Goal: Task Accomplishment & Management: Use online tool/utility

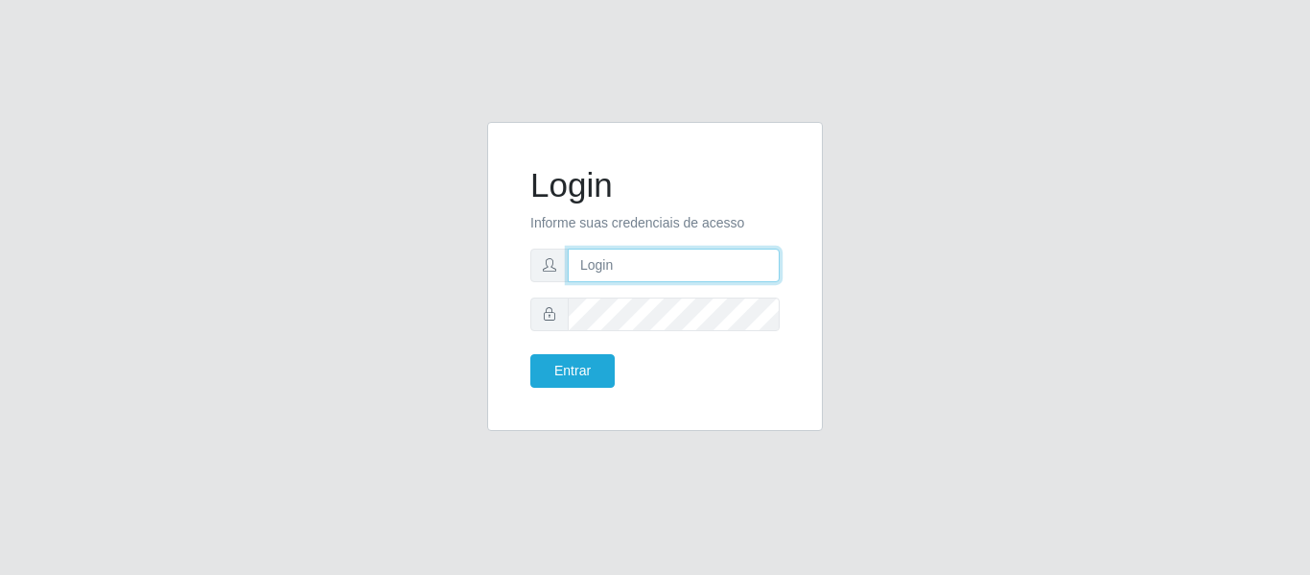
click at [656, 270] on input "text" at bounding box center [674, 265] width 212 height 34
type input "[EMAIL_ADDRESS][DOMAIN_NAME]"
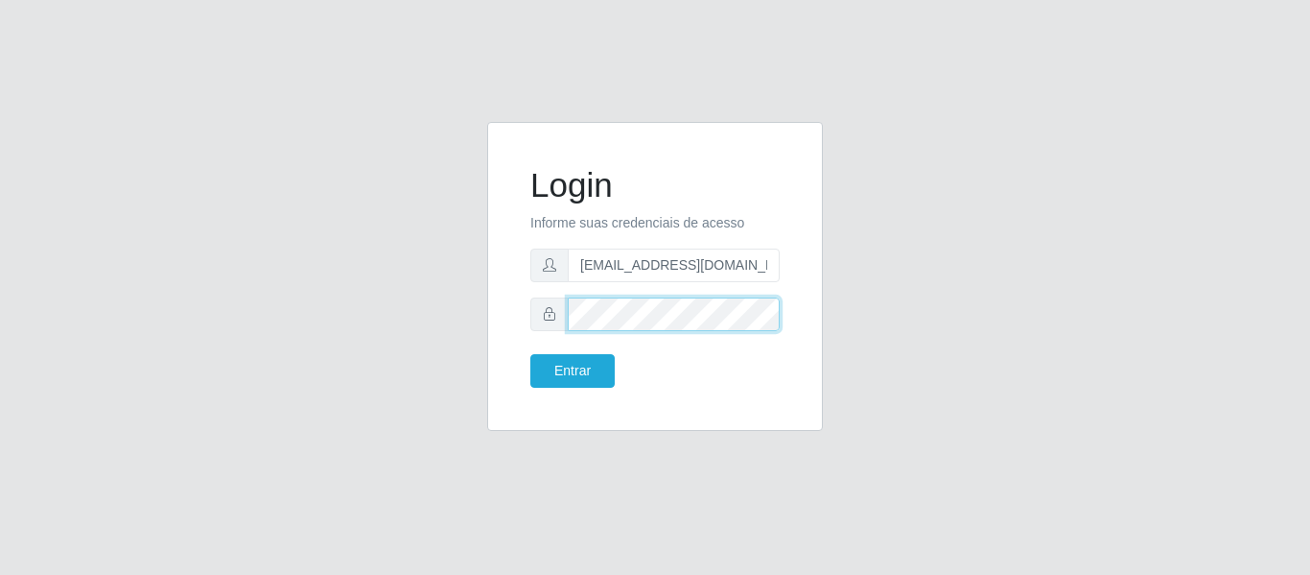
click at [531, 354] on button "Entrar" at bounding box center [573, 371] width 84 height 34
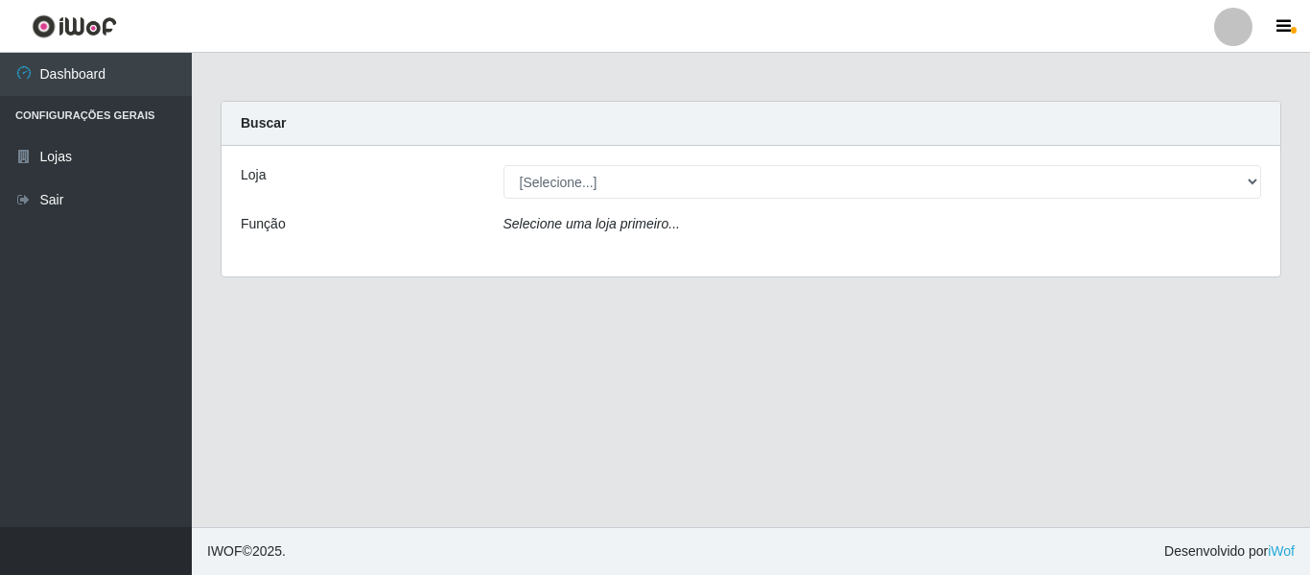
click at [630, 158] on div "Loja [Selecione...] BomQueSó Agreste - Loja 2 Função Selecione uma loja primeir…" at bounding box center [751, 211] width 1059 height 130
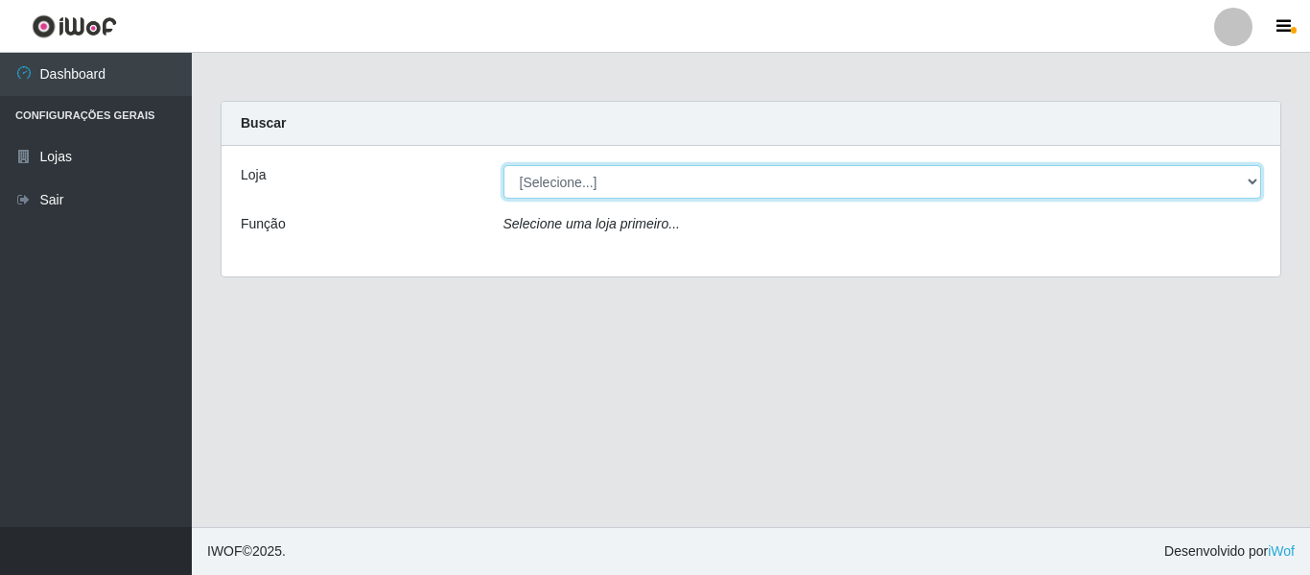
click at [630, 177] on select "[Selecione...] BomQueSó Agreste - Loja 2" at bounding box center [883, 182] width 759 height 34
select select "214"
click at [504, 165] on select "[Selecione...] BomQueSó Agreste - Loja 2" at bounding box center [883, 182] width 759 height 34
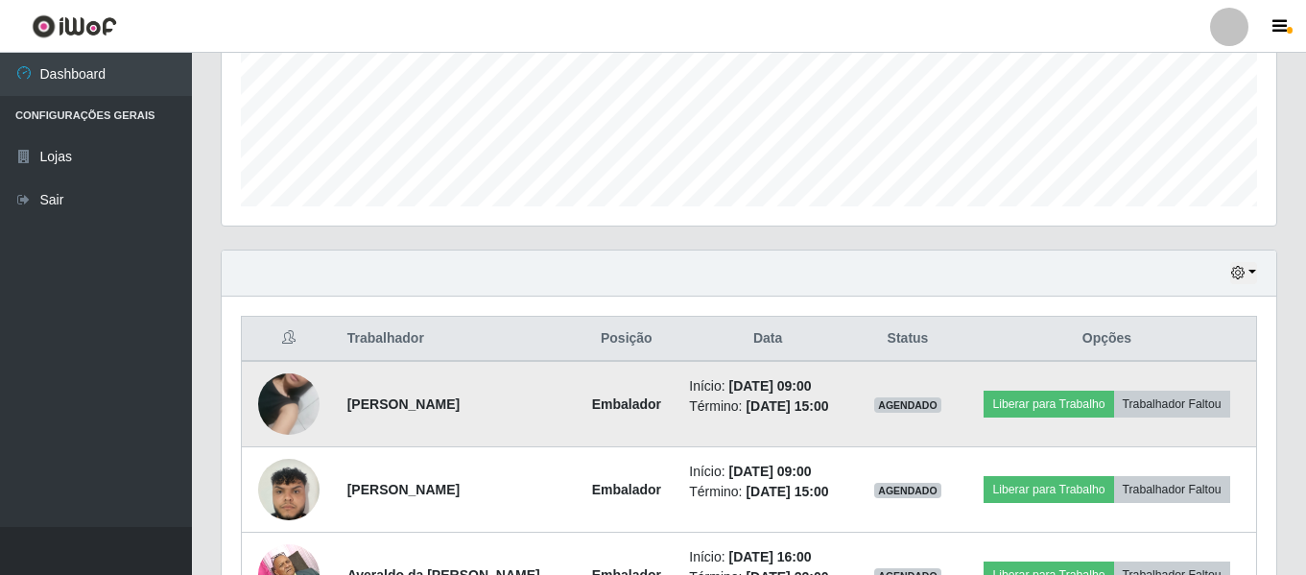
scroll to position [767, 0]
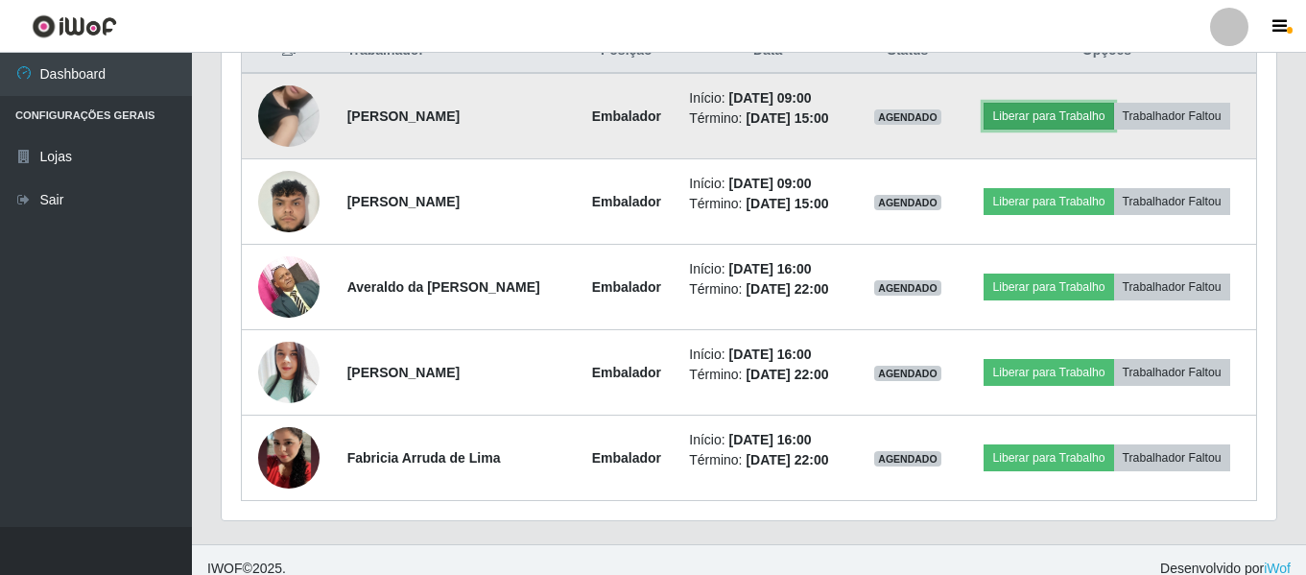
click at [1036, 115] on button "Liberar para Trabalho" at bounding box center [1048, 116] width 130 height 27
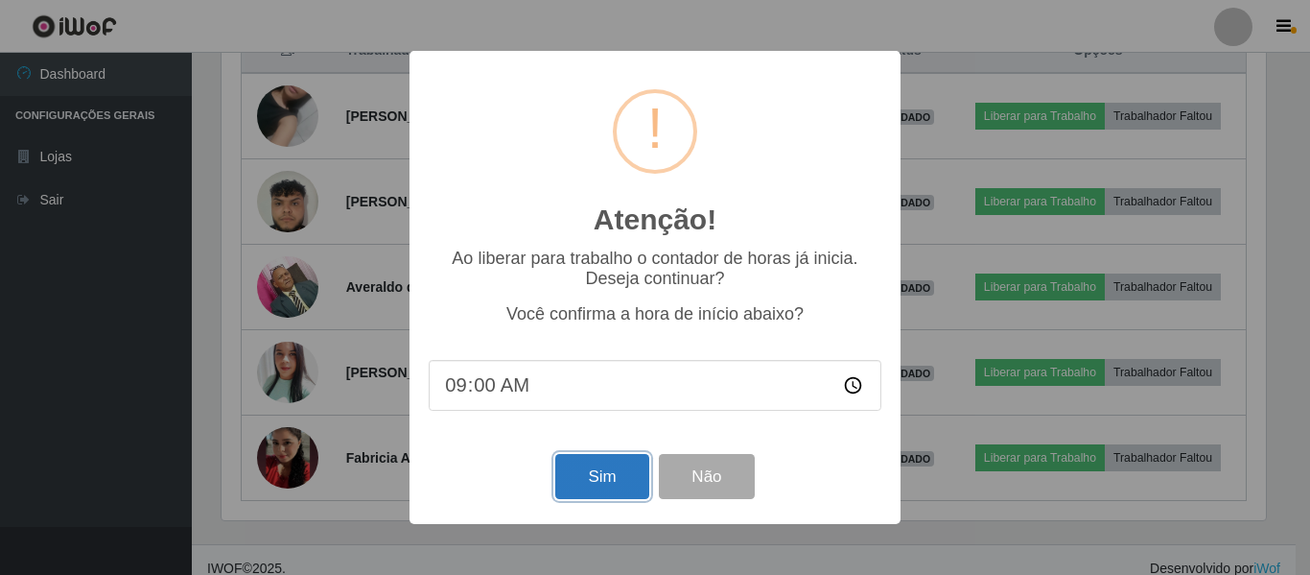
click at [626, 479] on button "Sim" at bounding box center [601, 476] width 93 height 45
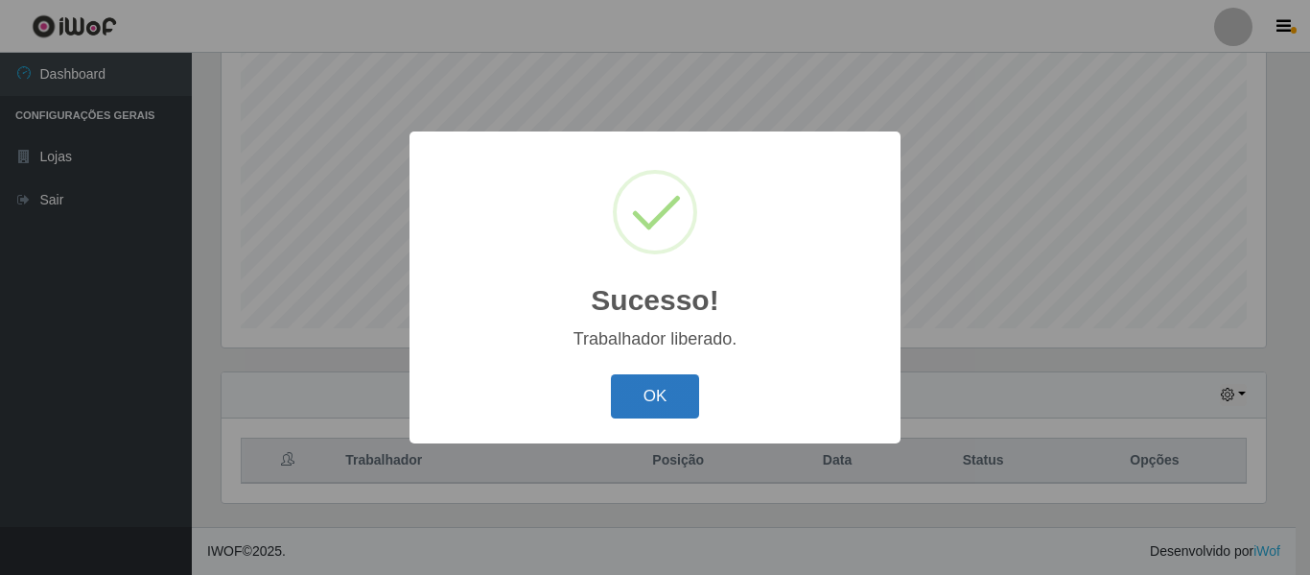
click at [645, 405] on button "OK" at bounding box center [655, 396] width 89 height 45
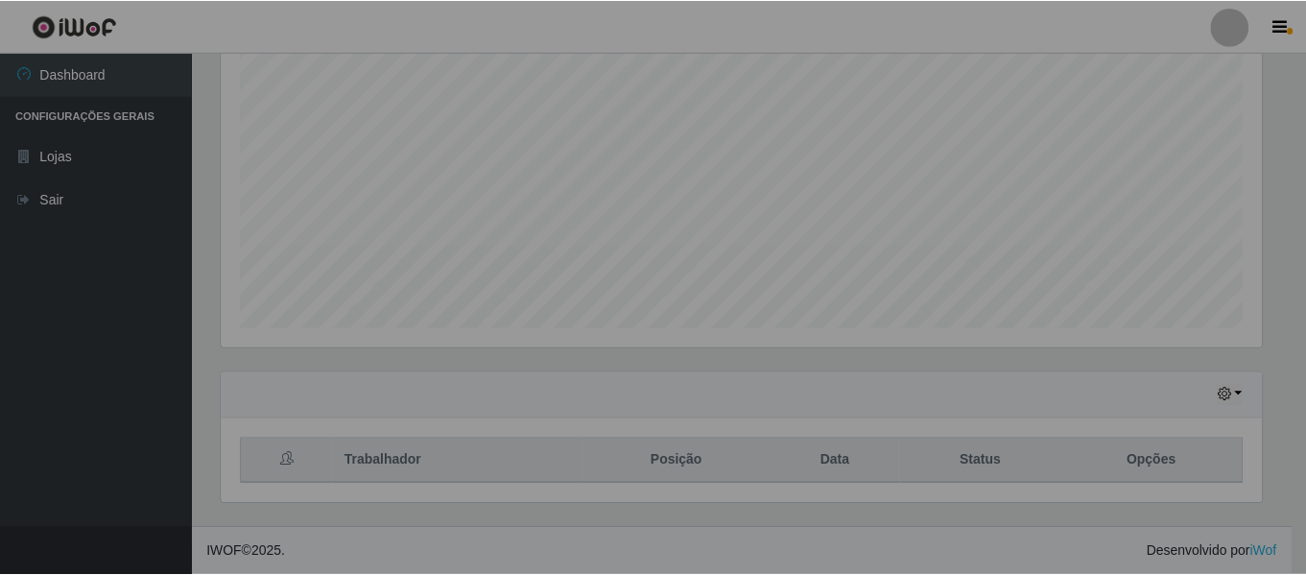
scroll to position [398, 1054]
